Goal: Task Accomplishment & Management: Manage account settings

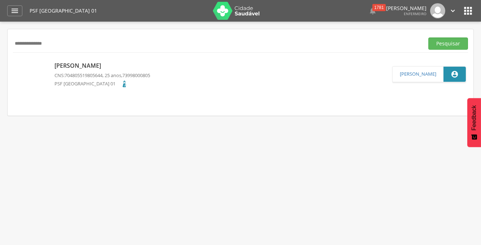
click at [224, 12] on img at bounding box center [236, 11] width 47 height 18
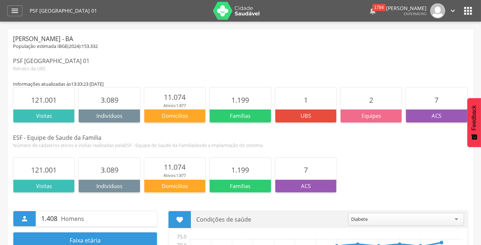
click at [372, 9] on div "1784" at bounding box center [378, 7] width 13 height 7
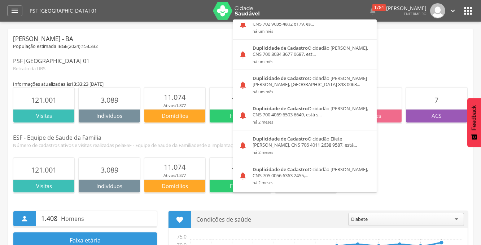
scroll to position [1345, 0]
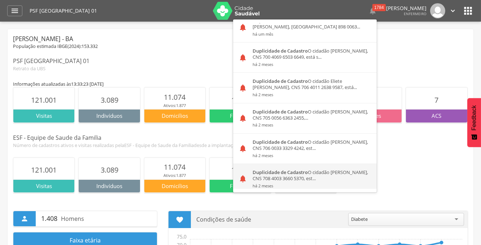
click at [286, 170] on strong "Duplicidade de Cadastro" at bounding box center [279, 172] width 55 height 6
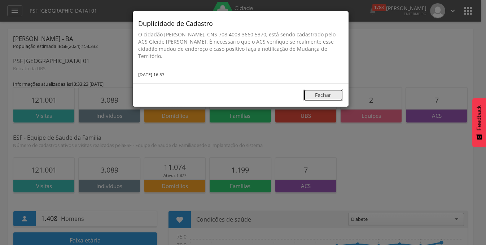
click at [328, 94] on button "Fechar" at bounding box center [323, 95] width 40 height 12
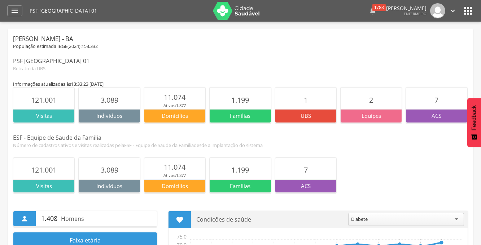
click at [368, 15] on div " 1783" at bounding box center [372, 10] width 9 height 15
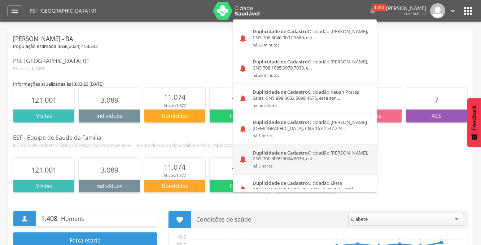
click at [279, 148] on div "Duplicidade de Cadastro O cidadão Niklaus Henrique Miclas, CNS 700 3059 5024 80…" at bounding box center [311, 160] width 129 height 30
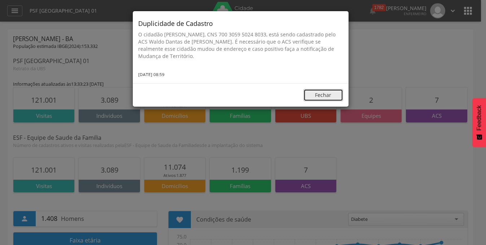
click at [322, 94] on button "Fechar" at bounding box center [323, 95] width 40 height 12
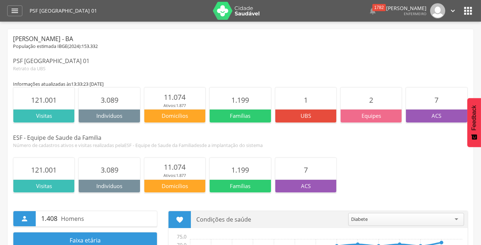
click at [363, 12] on div " 1782  Duplicidade de Cadastro O cidadão Maria Julia Jesus Souza, CNS 706 304…" at bounding box center [368, 10] width 178 height 15
click at [368, 13] on icon "" at bounding box center [372, 10] width 9 height 9
click at [372, 7] on div "1782" at bounding box center [378, 7] width 13 height 7
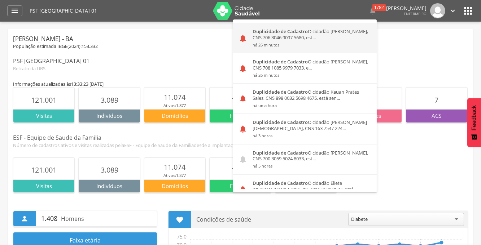
click at [327, 43] on small "há 26 minutos" at bounding box center [311, 45] width 119 height 5
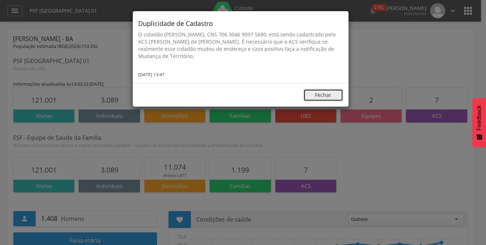
click at [313, 92] on button "Fechar" at bounding box center [323, 95] width 40 height 12
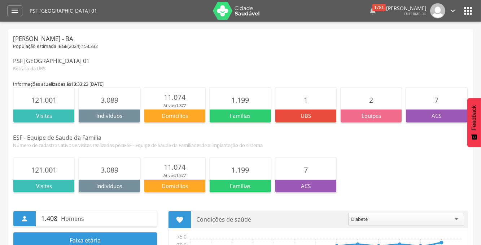
click at [372, 11] on div "1781" at bounding box center [378, 7] width 13 height 7
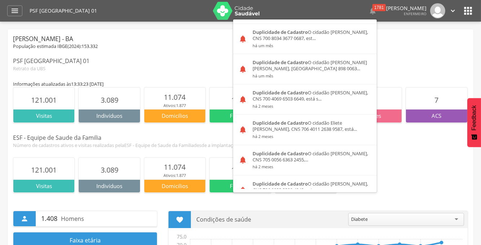
scroll to position [1345, 0]
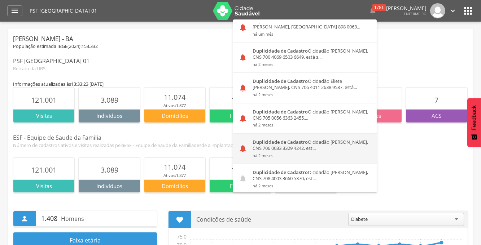
click at [238, 144] on icon "" at bounding box center [242, 148] width 9 height 9
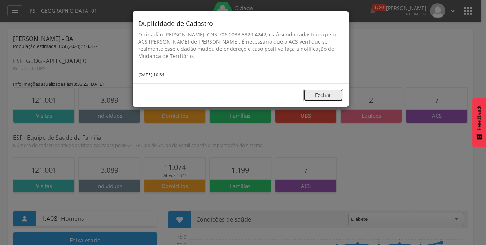
click at [318, 94] on button "Fechar" at bounding box center [323, 95] width 40 height 12
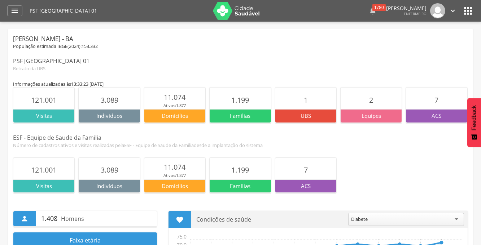
click at [372, 10] on div "1780" at bounding box center [378, 7] width 13 height 7
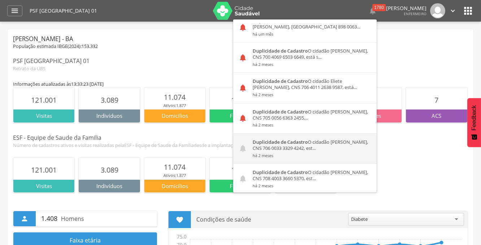
click at [247, 142] on div "Duplicidade de Cadastro O cidadão Vanildo Jose dos Santos, CNS 706 0033 3329 42…" at bounding box center [311, 149] width 129 height 30
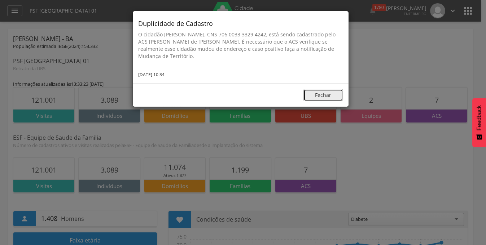
click at [325, 95] on button "Fechar" at bounding box center [323, 95] width 40 height 12
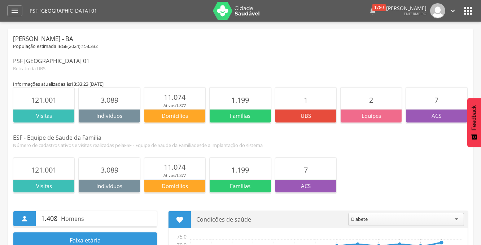
click at [372, 8] on div "1780" at bounding box center [378, 7] width 13 height 7
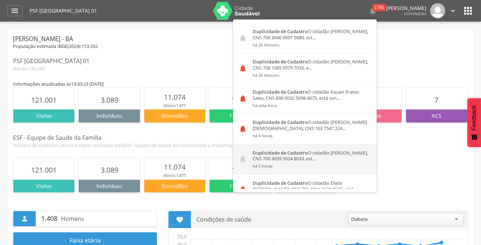
click at [277, 156] on div "Duplicidade de Cadastro O cidadão Niklaus Henrique Miclas, CNS 700 3059 5024 80…" at bounding box center [311, 160] width 129 height 30
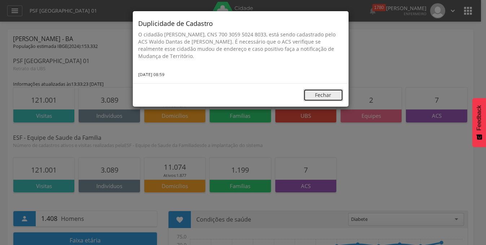
click at [322, 92] on button "Fechar" at bounding box center [323, 95] width 40 height 12
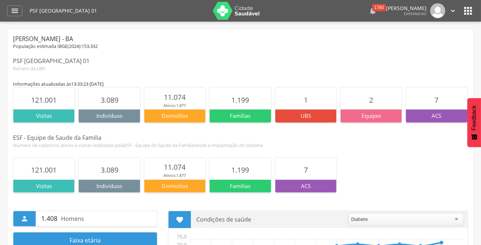
click at [372, 9] on div "1780" at bounding box center [378, 7] width 13 height 7
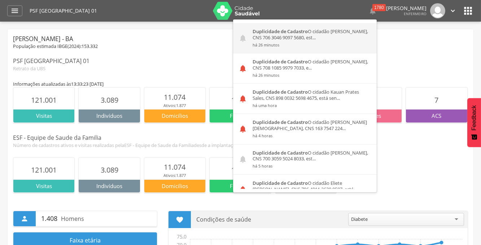
click at [310, 30] on div "Duplicidade de Cadastro O cidadão Maria Julia Jesus Souza, CNS 706 3046 9097 56…" at bounding box center [311, 38] width 129 height 30
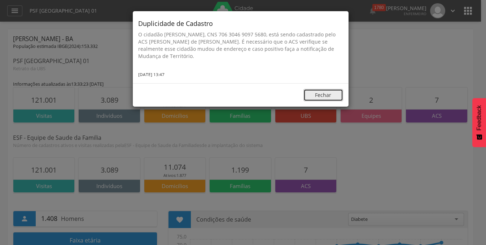
click at [317, 90] on button "Fechar" at bounding box center [323, 95] width 40 height 12
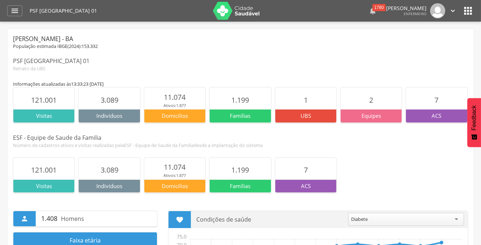
click at [368, 10] on icon "" at bounding box center [372, 10] width 9 height 9
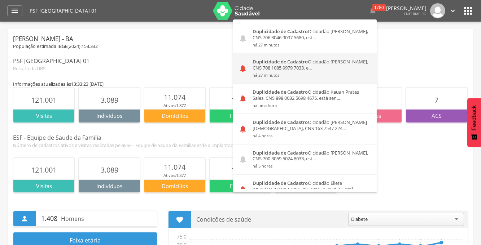
click at [277, 61] on strong "Duplicidade de Cadastro" at bounding box center [279, 61] width 55 height 6
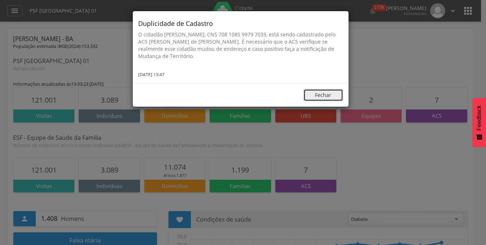
click at [320, 91] on button "Fechar" at bounding box center [323, 95] width 40 height 12
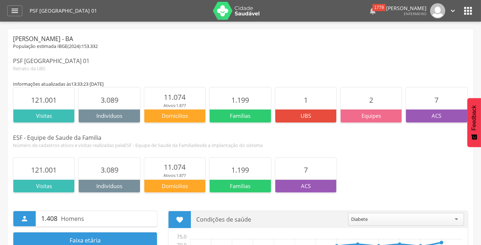
click at [368, 13] on icon "" at bounding box center [372, 10] width 9 height 9
click at [372, 9] on div "1779" at bounding box center [378, 7] width 13 height 7
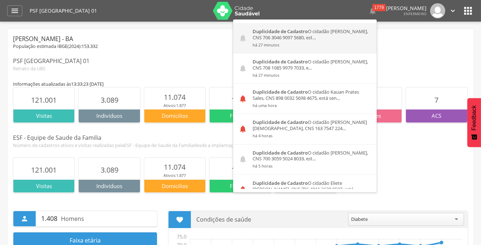
click at [356, 38] on div "Duplicidade de Cadastro O cidadão Maria Julia Jesus Souza, CNS 706 3046 9097 56…" at bounding box center [311, 38] width 129 height 30
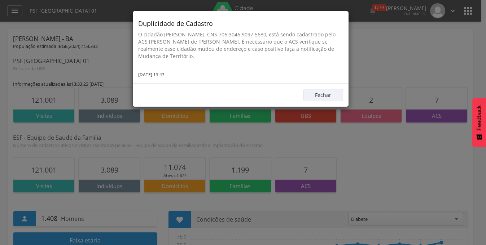
click at [358, 37] on div "Duplicidade de Cadastro O cidadão Maria Julia Jesus Souza, CNS 706 3046 9097 56…" at bounding box center [243, 122] width 486 height 245
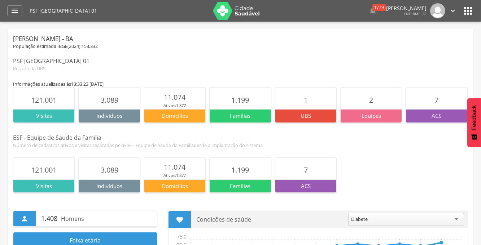
click at [381, 39] on div "[PERSON_NAME] - BA" at bounding box center [240, 39] width 455 height 9
click at [450, 12] on icon "" at bounding box center [452, 11] width 8 height 8
click at [465, 13] on icon "" at bounding box center [468, 11] width 12 height 12
drag, startPoint x: 465, startPoint y: 13, endPoint x: 400, endPoint y: 49, distance: 74.6
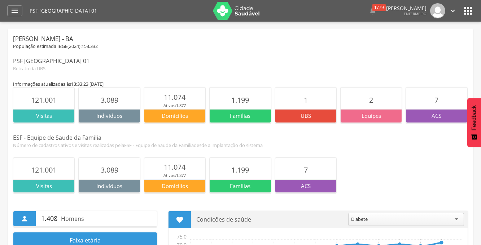
click at [400, 49] on div "População estimada IBGE( 2024 ): 153.332" at bounding box center [240, 46] width 455 height 6
click at [223, 10] on img at bounding box center [236, 11] width 47 height 18
